Goal: Information Seeking & Learning: Learn about a topic

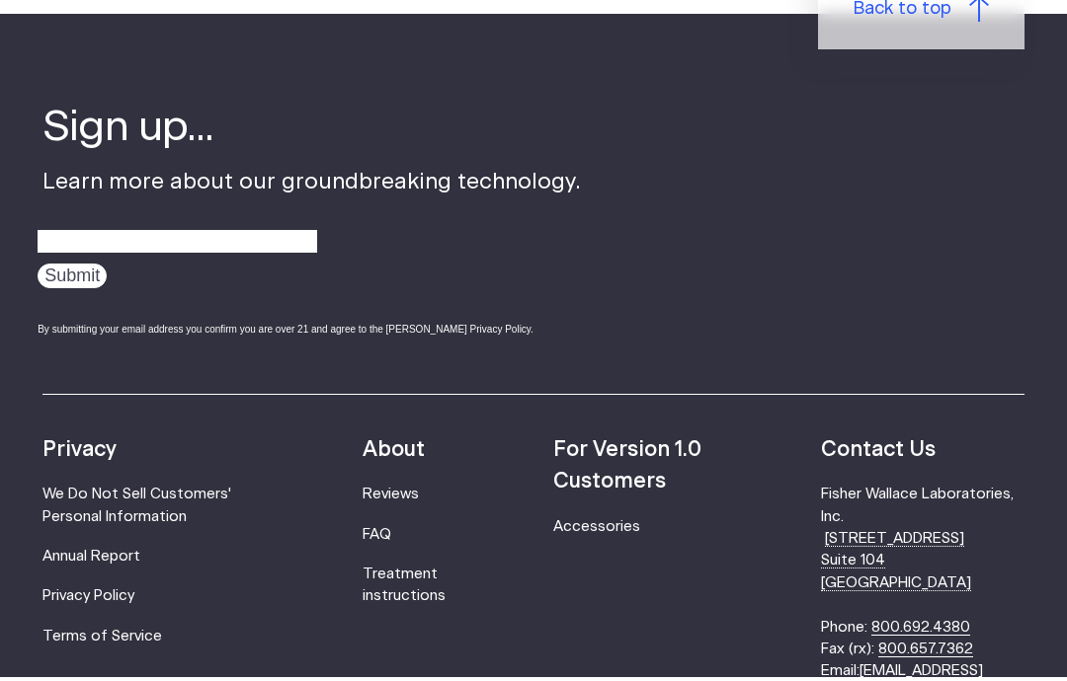
scroll to position [6344, 0]
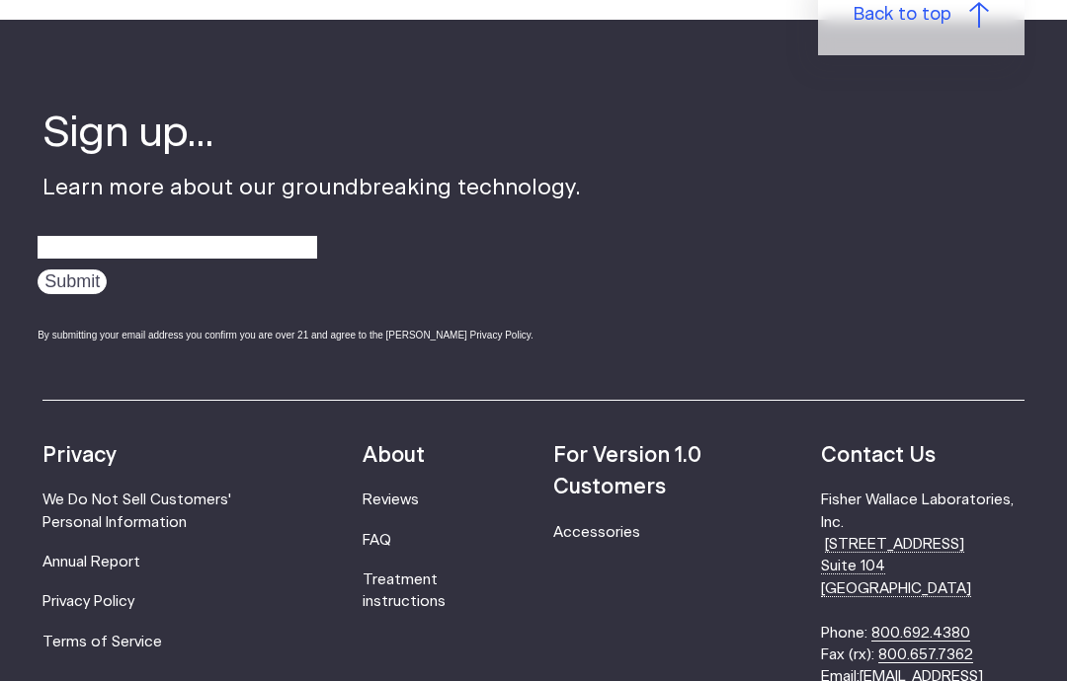
click at [391, 533] on link "FAQ" at bounding box center [376, 540] width 29 height 15
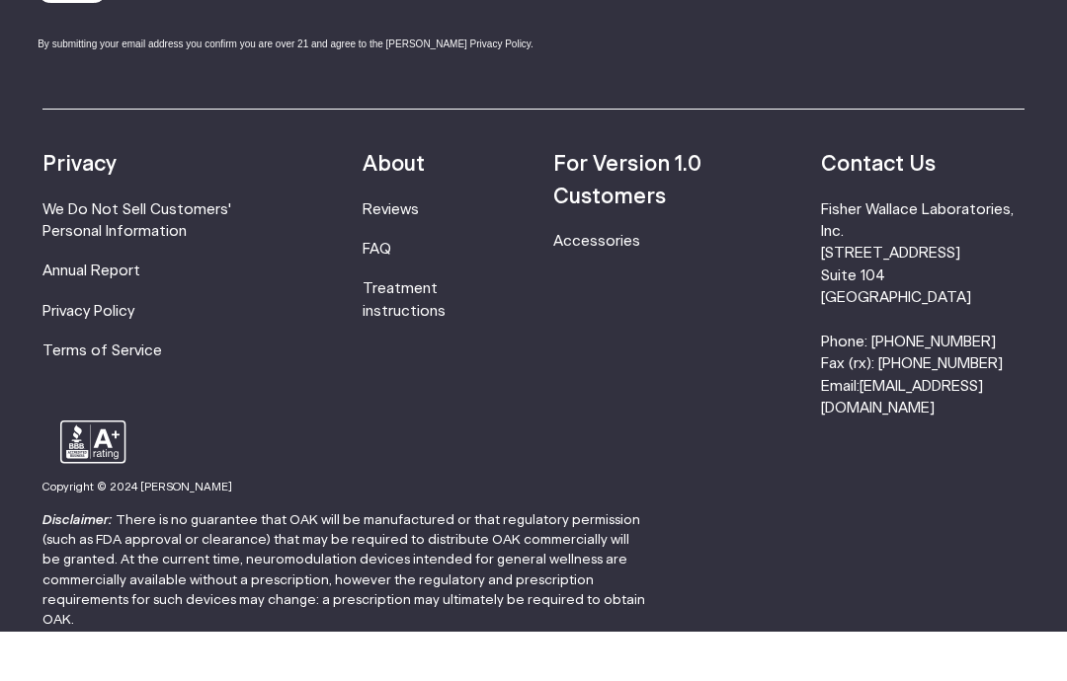
scroll to position [2600, 0]
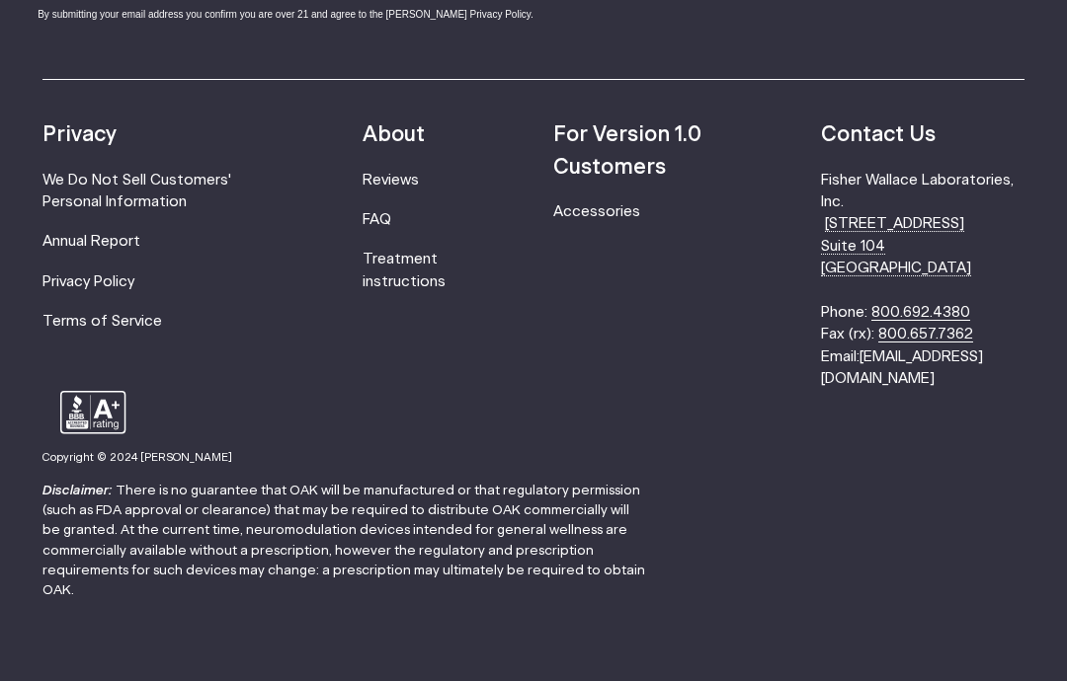
click at [385, 212] on link "FAQ" at bounding box center [376, 219] width 29 height 15
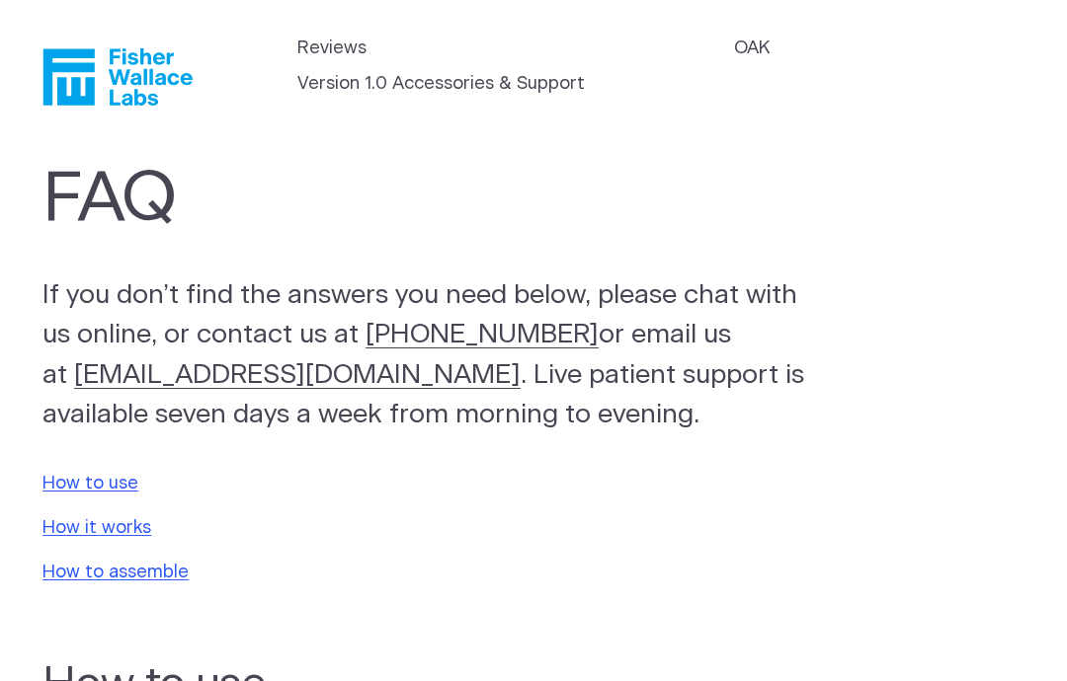
click at [527, 82] on link "Version 1.0 Accessories & Support" at bounding box center [440, 84] width 287 height 27
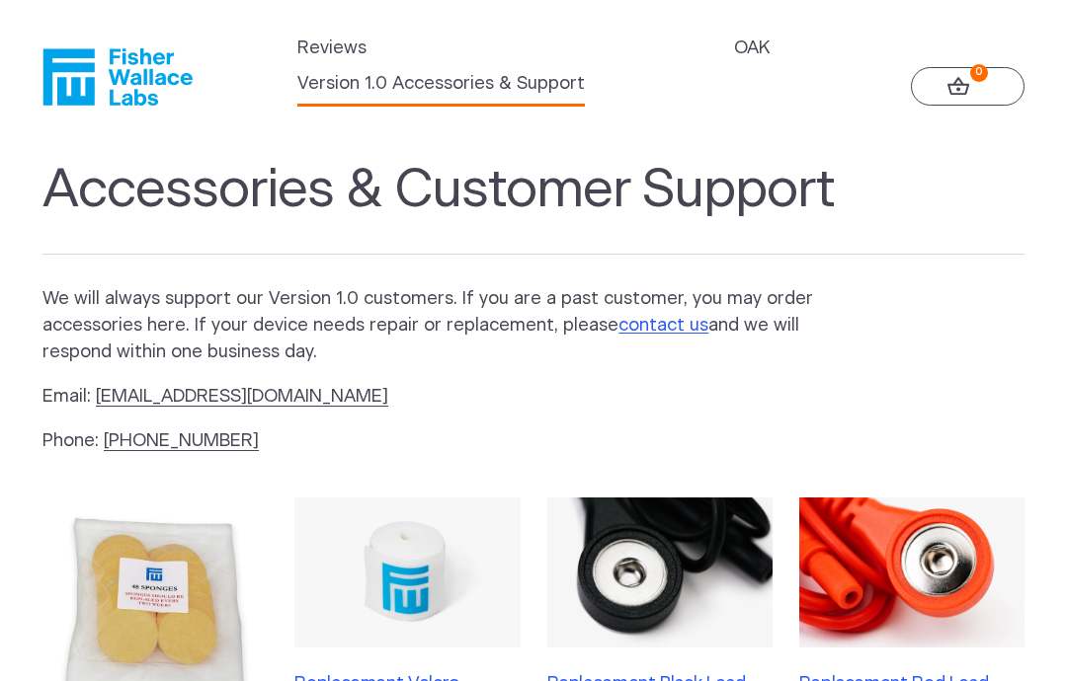
click at [124, 32] on header "Reviews OAK Version 1.0 Accessories & Support 0" at bounding box center [533, 70] width 1067 height 141
click at [117, 48] on icon "Fisher Wallace" at bounding box center [124, 76] width 135 height 57
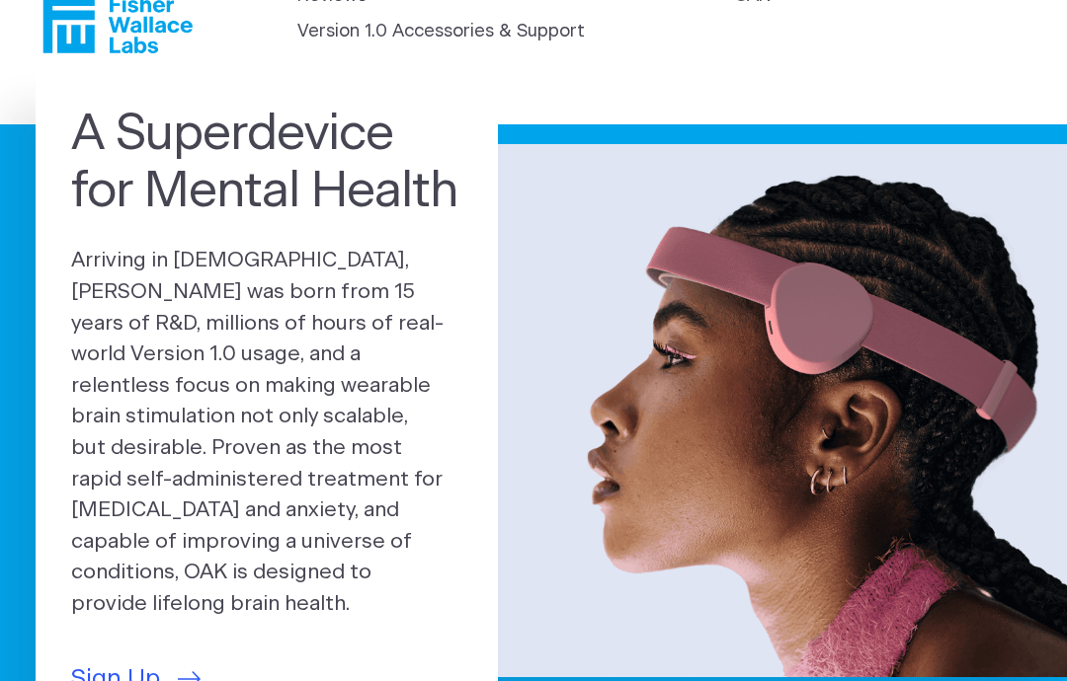
scroll to position [51, 0]
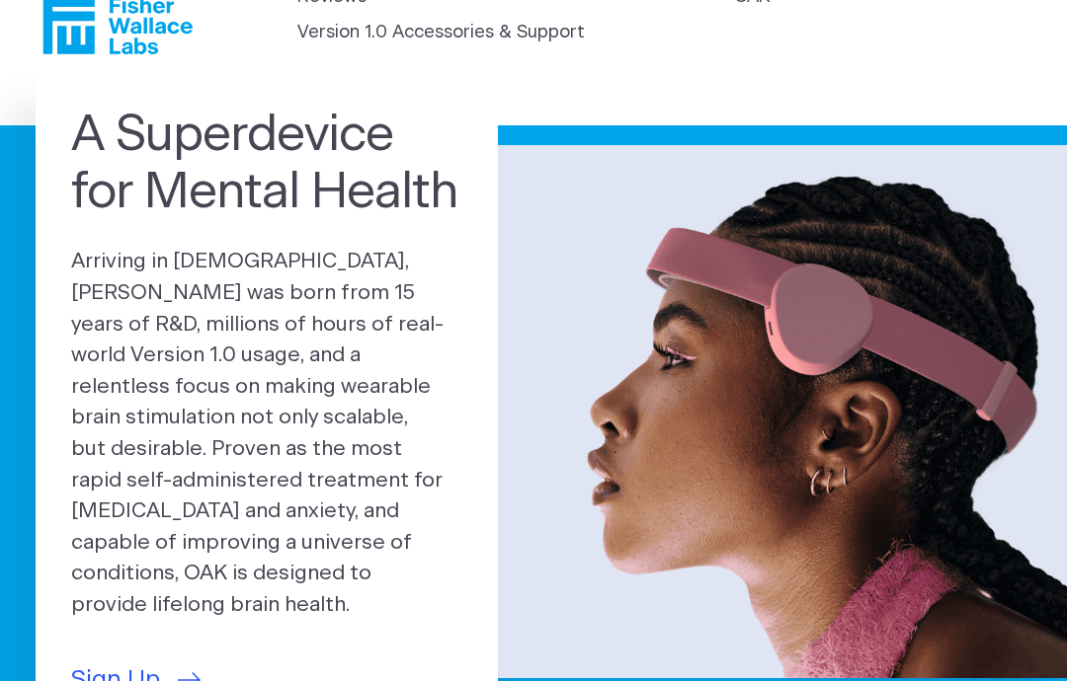
click at [120, 663] on span "Sign Up" at bounding box center [115, 681] width 89 height 37
